Goal: Information Seeking & Learning: Learn about a topic

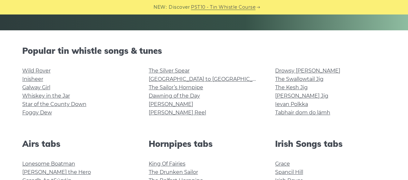
scroll to position [129, 0]
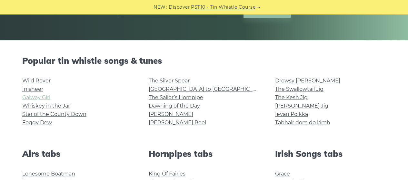
click at [31, 98] on link "Galway Girl" at bounding box center [36, 97] width 28 height 6
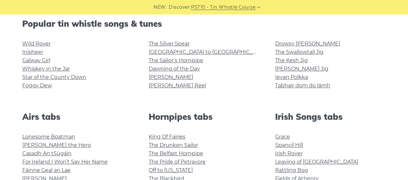
scroll to position [193, 0]
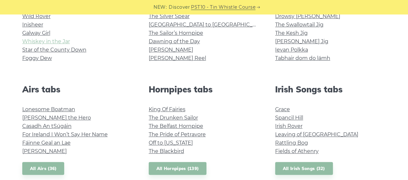
click at [51, 42] on link "Whiskey in the Jar" at bounding box center [46, 41] width 48 height 6
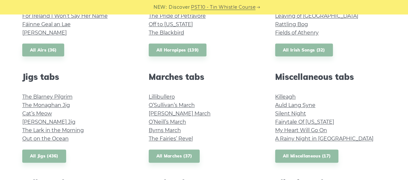
scroll to position [322, 0]
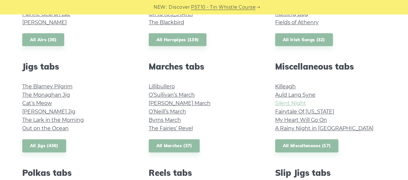
click at [291, 102] on link "Silent Night" at bounding box center [290, 103] width 31 height 6
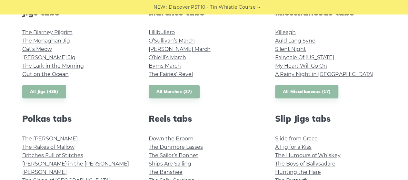
scroll to position [387, 0]
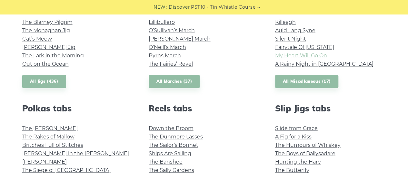
click at [302, 56] on link "My Heart Will Go On" at bounding box center [301, 56] width 52 height 6
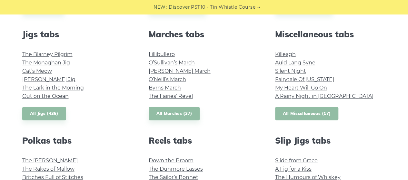
click at [314, 111] on link "All Miscellaneous (17)" at bounding box center [307, 113] width 64 height 13
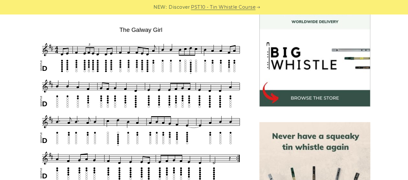
scroll to position [193, 0]
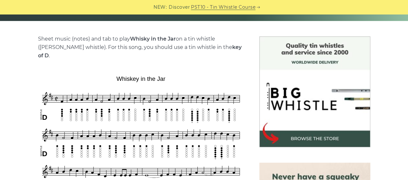
scroll to position [193, 0]
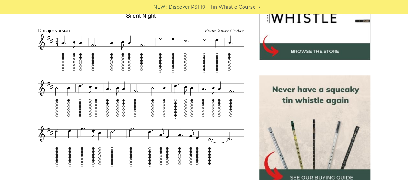
scroll to position [226, 0]
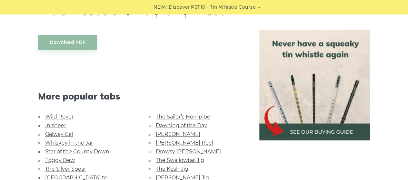
scroll to position [355, 0]
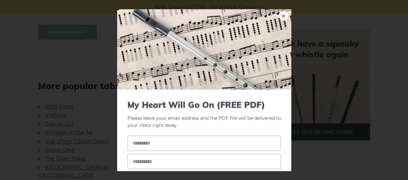
click at [69, 34] on body "NEW: Discover PST10 - Tin Whistle Course Lessons Fingering Charts Tabs & Notes …" at bounding box center [204, 137] width 408 height 984
click at [280, 15] on link "×" at bounding box center [284, 16] width 10 height 10
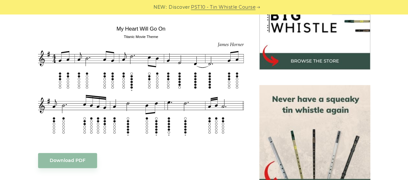
scroll to position [226, 0]
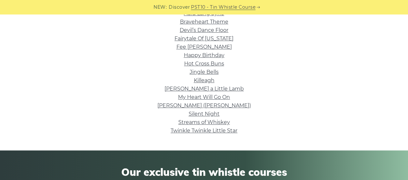
scroll to position [161, 0]
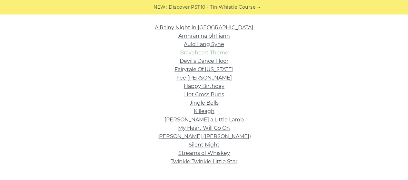
click at [208, 54] on link "Braveheart Theme" at bounding box center [204, 53] width 48 height 6
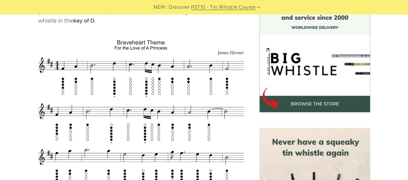
scroll to position [193, 0]
